Goal: Check status: Check status

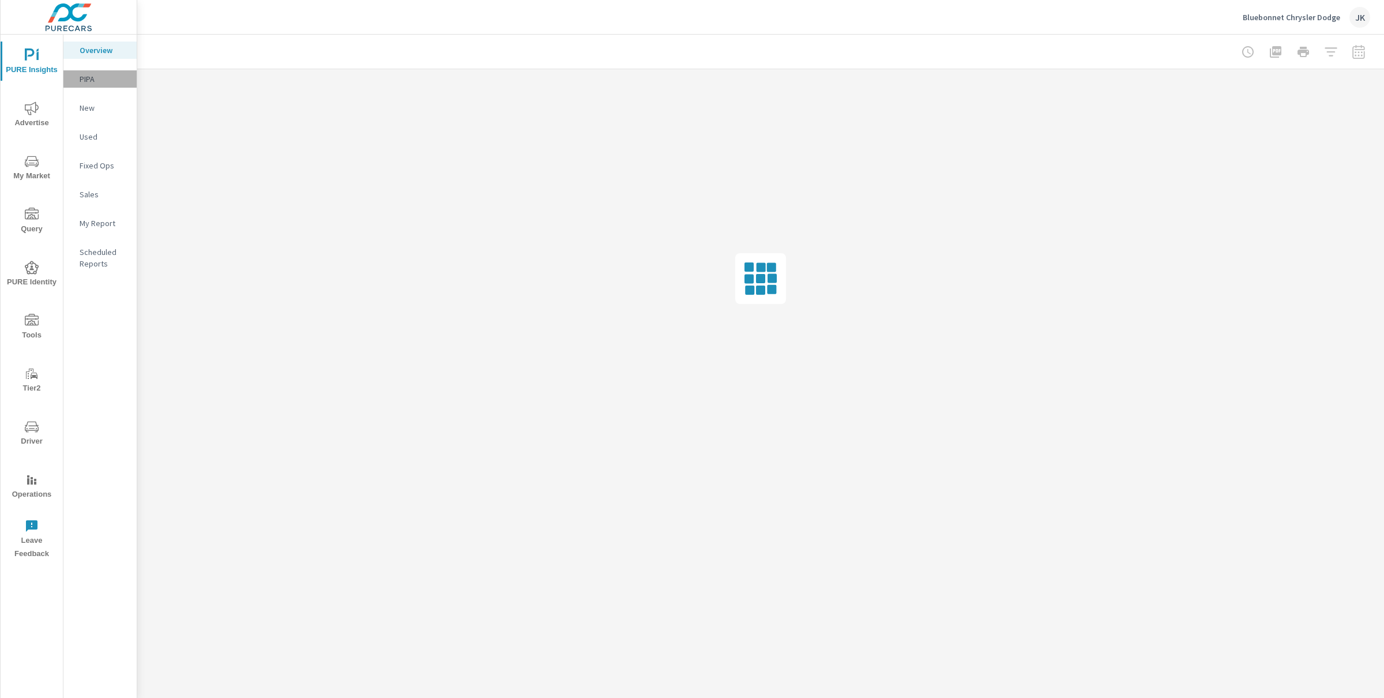
click at [84, 80] on p "PIPA" at bounding box center [104, 79] width 48 height 12
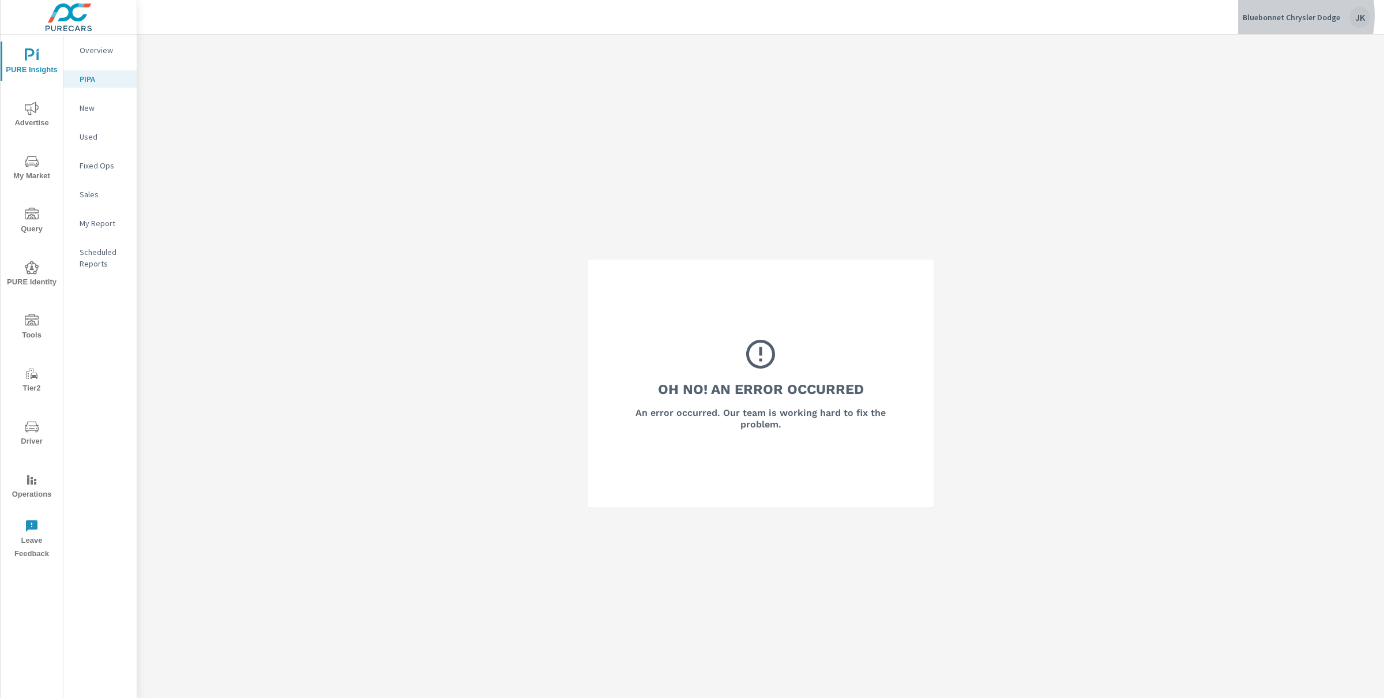
click at [1276, 16] on p "Bluebonnet Chrysler Dodge" at bounding box center [1290, 17] width 97 height 10
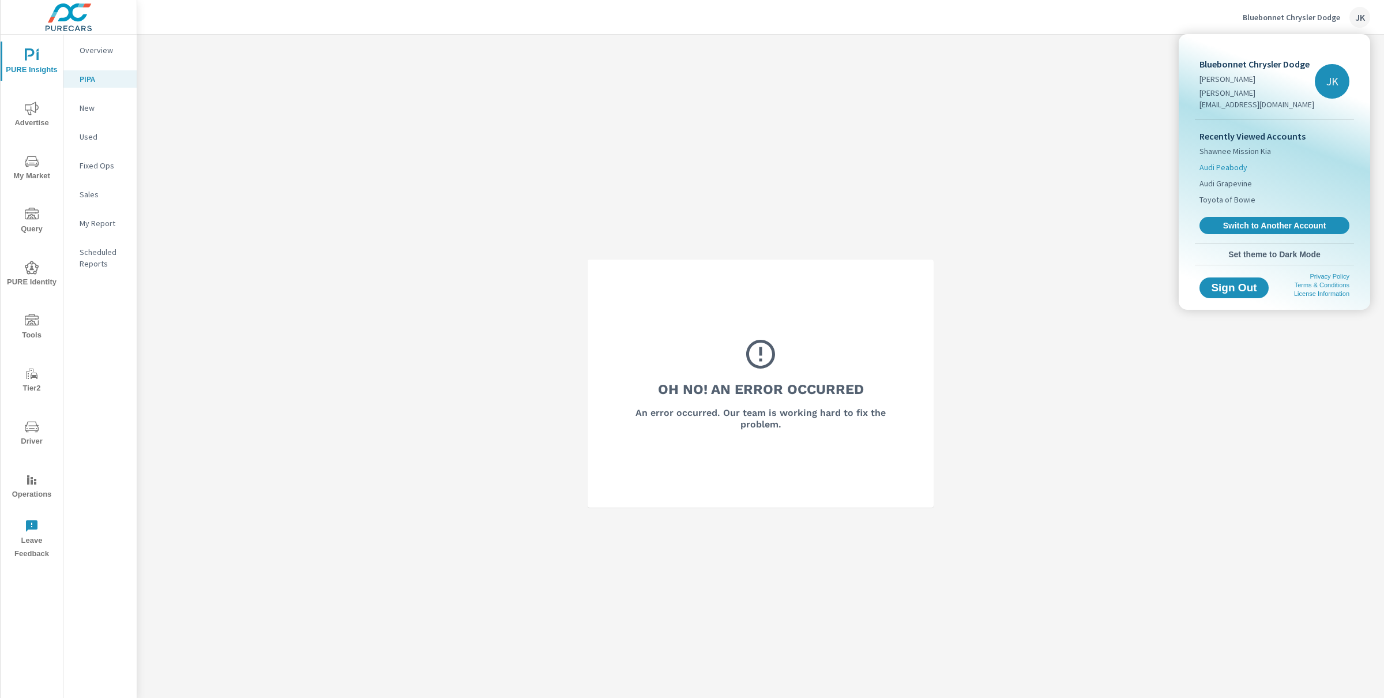
click at [1244, 161] on span "Audi Peabody" at bounding box center [1223, 167] width 48 height 12
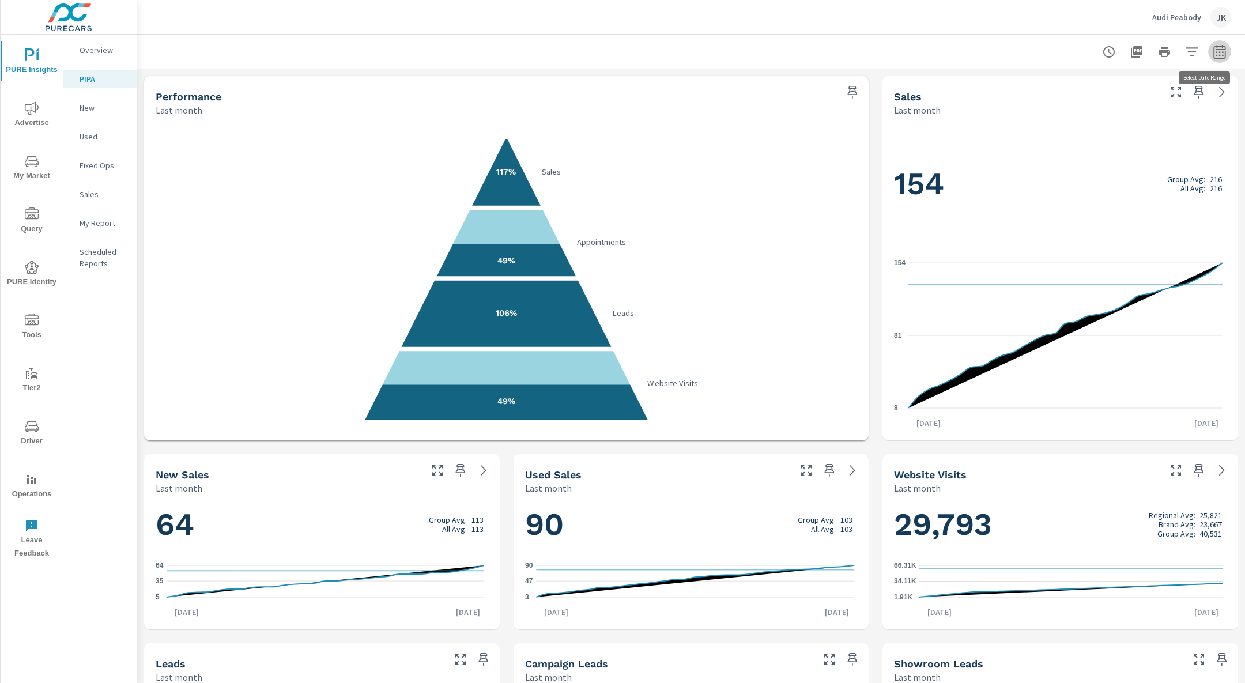
click at [1214, 53] on icon "button" at bounding box center [1220, 51] width 12 height 14
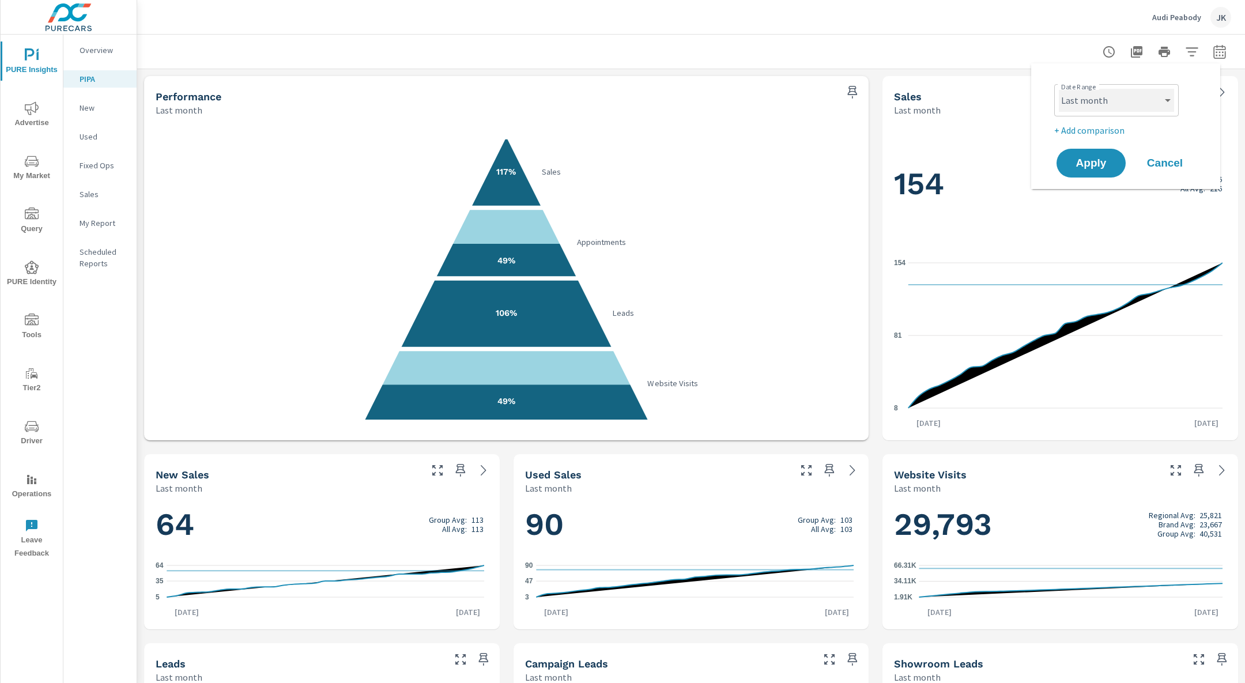
click at [1151, 93] on select "Custom Yesterday Last week Last 7 days Last 14 days Last 30 days Last 45 days L…" at bounding box center [1116, 100] width 115 height 23
click at [1059, 89] on select "Custom Yesterday Last week Last 7 days Last 14 days Last 30 days Last 45 days L…" at bounding box center [1116, 100] width 115 height 23
select select "Month to date"
click at [1096, 176] on button "Apply" at bounding box center [1091, 163] width 71 height 30
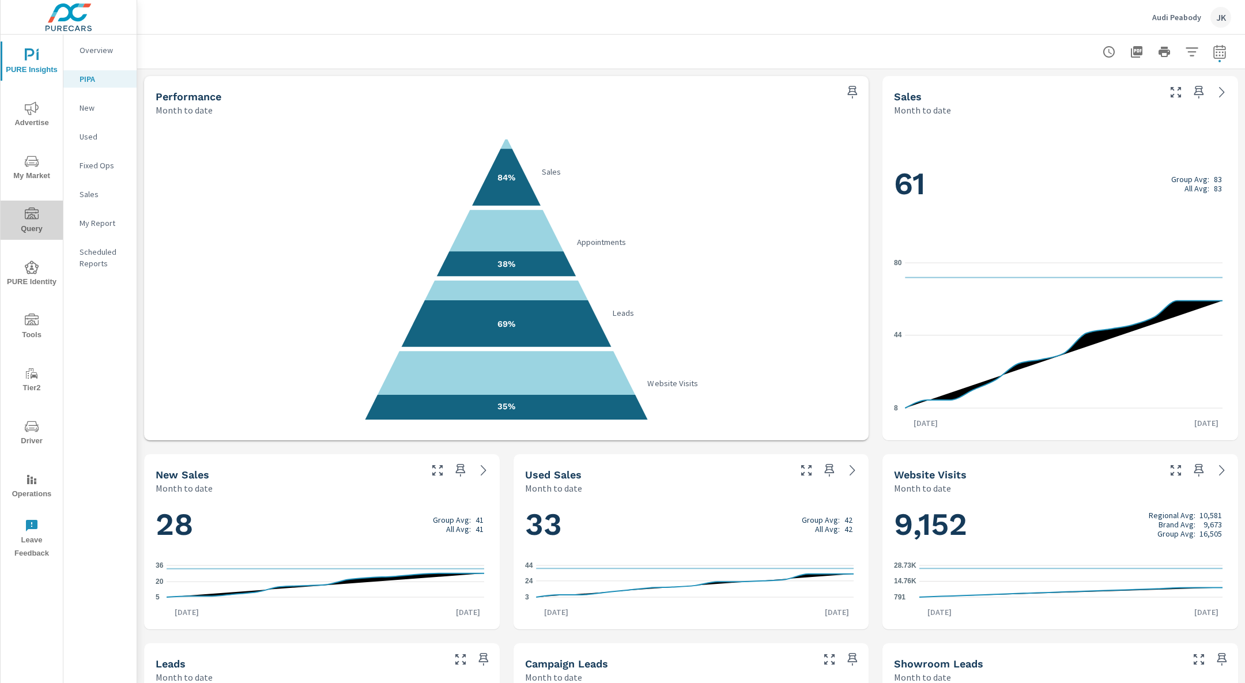
click at [34, 227] on span "Query" at bounding box center [31, 222] width 55 height 28
